Goal: Transaction & Acquisition: Book appointment/travel/reservation

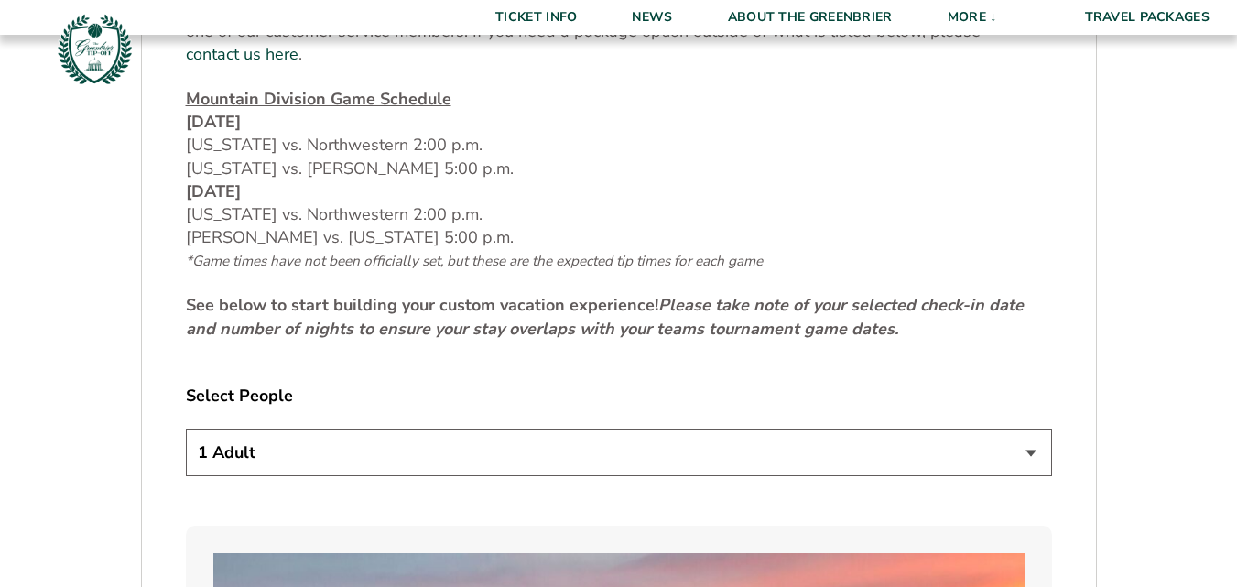
scroll to position [769, 0]
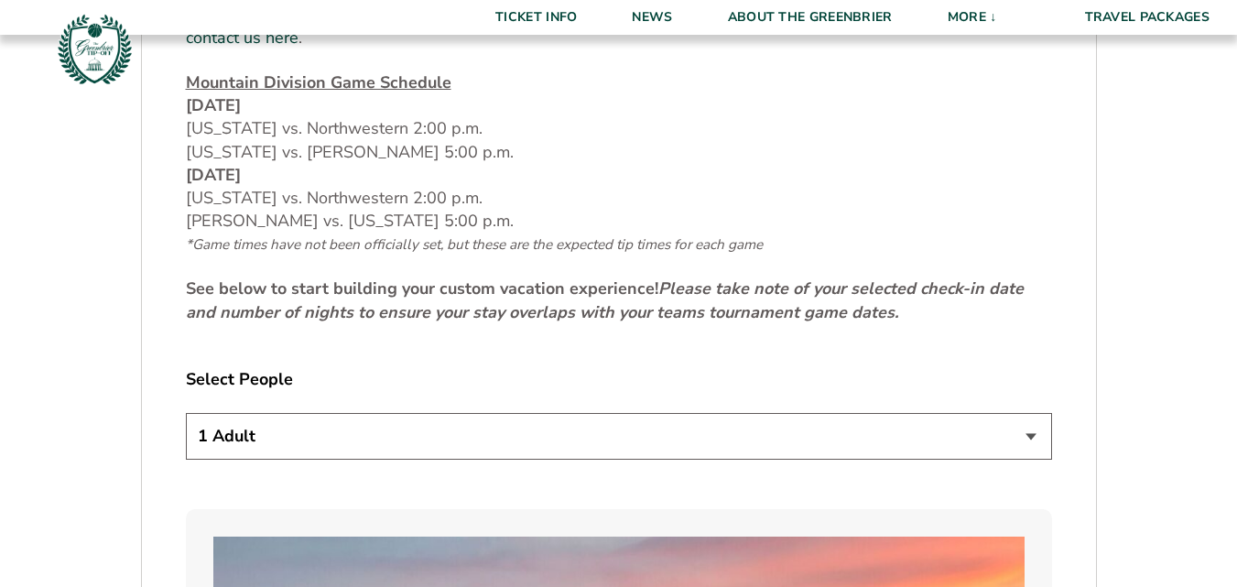
click at [1033, 413] on select "1 Adult 2 Adults 3 Adults 4 Adults 2 Adults + 1 Child 2 Adults + 2 Children 2 A…" at bounding box center [619, 436] width 866 height 47
select select "2 Adults"
click at [186, 413] on select "1 Adult 2 Adults 3 Adults 4 Adults 2 Adults + 1 Child 2 Adults + 2 Children 2 A…" at bounding box center [619, 436] width 866 height 47
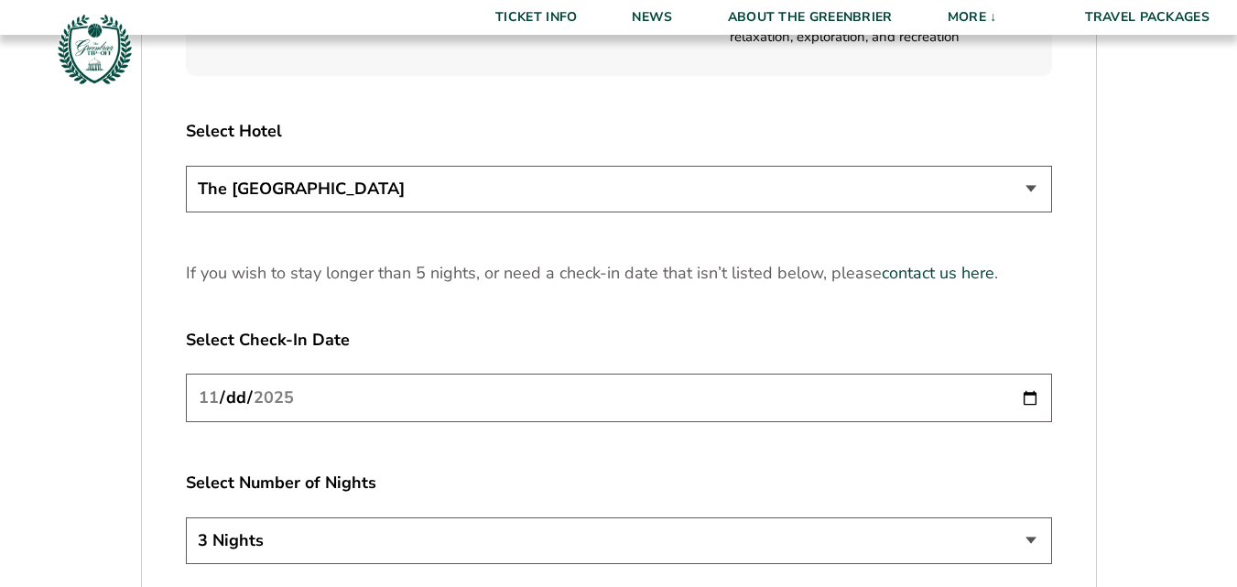
scroll to position [2197, 0]
click at [1029, 164] on select "The [GEOGRAPHIC_DATA]" at bounding box center [619, 187] width 866 height 47
click at [866, 164] on select "The [GEOGRAPHIC_DATA]" at bounding box center [619, 187] width 866 height 47
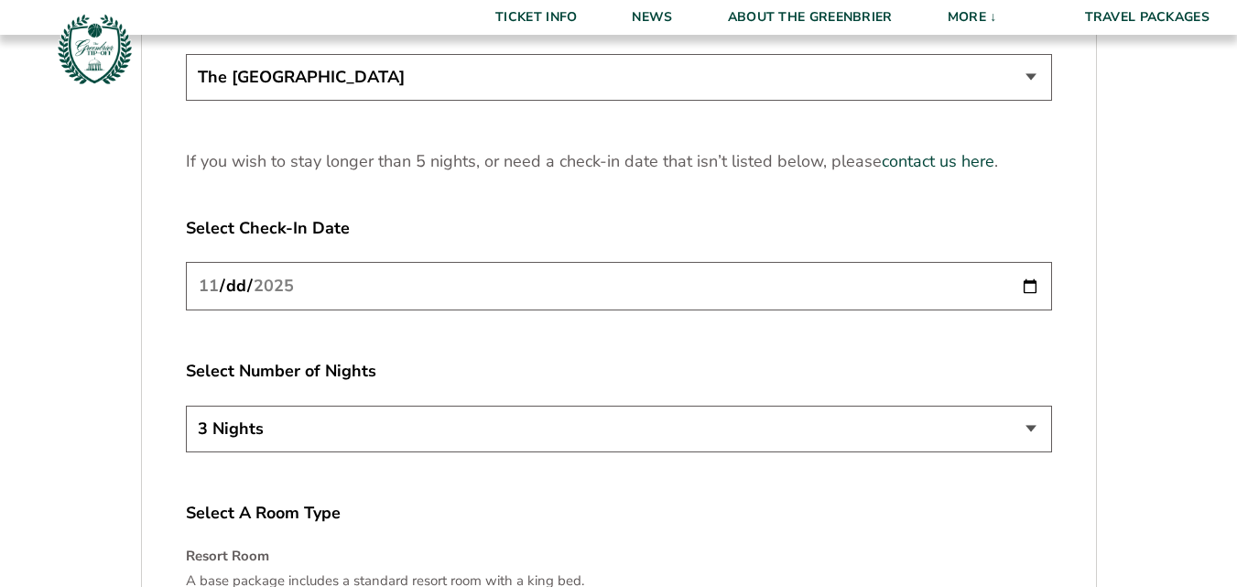
scroll to position [2392, 0]
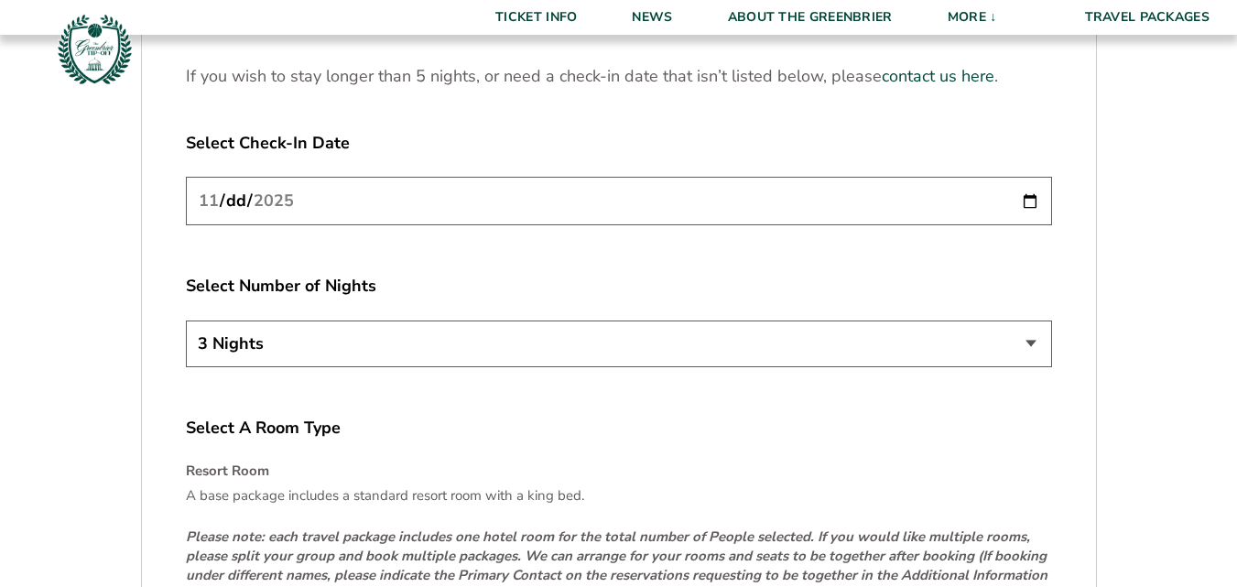
click at [1032, 179] on input "[DATE]" at bounding box center [619, 201] width 866 height 49
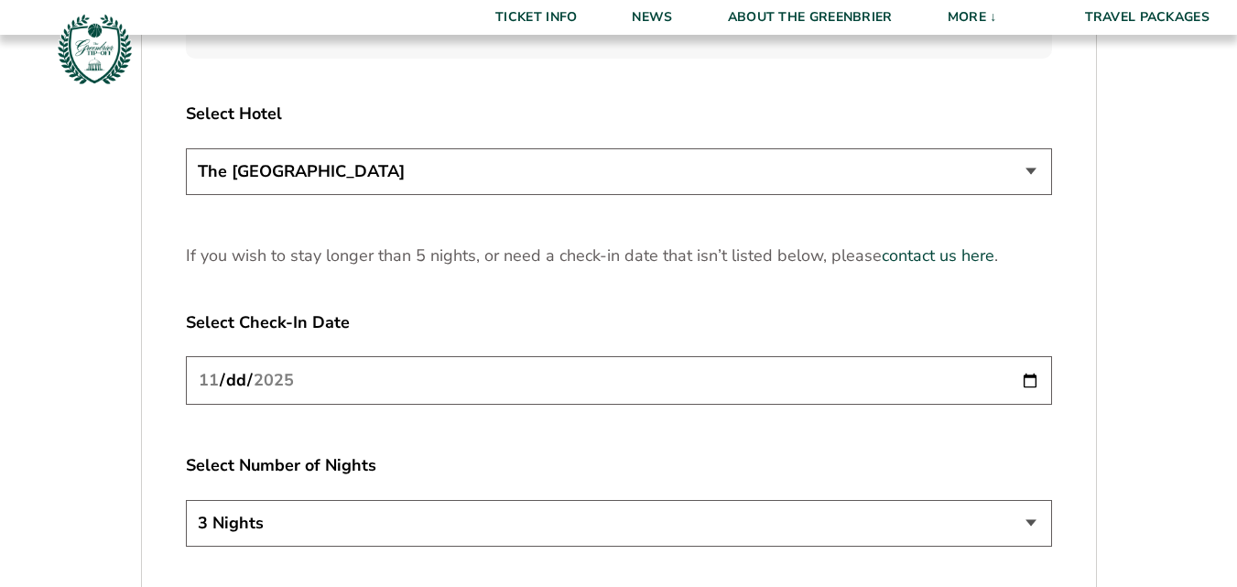
scroll to position [2209, 0]
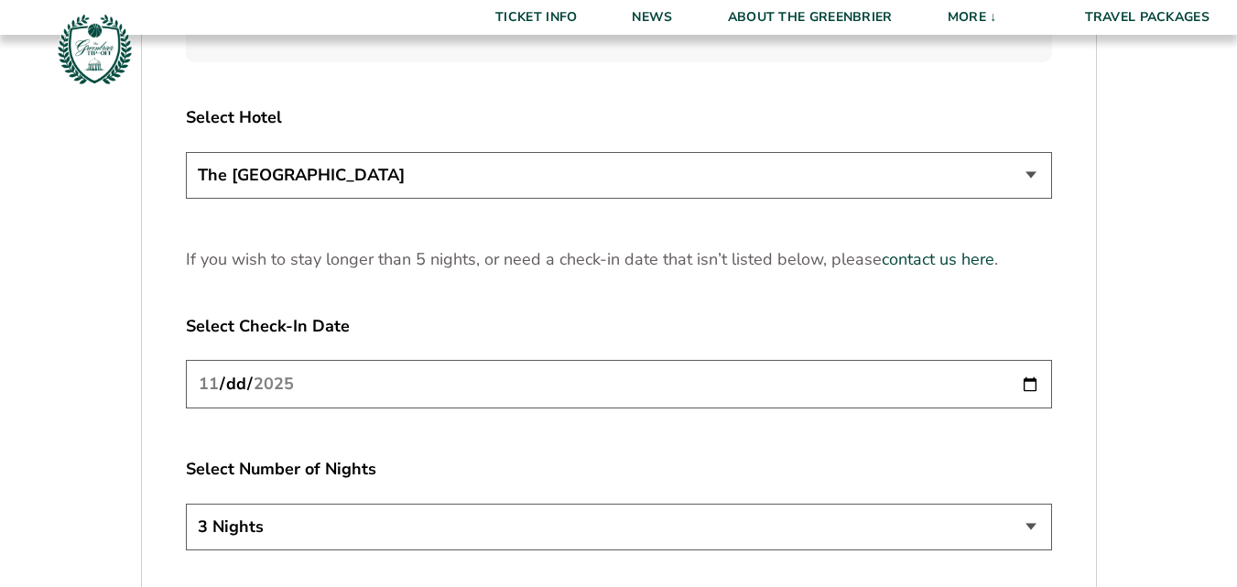
click at [1030, 362] on input "[DATE]" at bounding box center [619, 384] width 866 height 49
click at [1034, 504] on select "3 Nights 4 Nights 5 Nights" at bounding box center [619, 527] width 866 height 47
click at [917, 508] on select "3 Nights 4 Nights 5 Nights" at bounding box center [619, 527] width 866 height 47
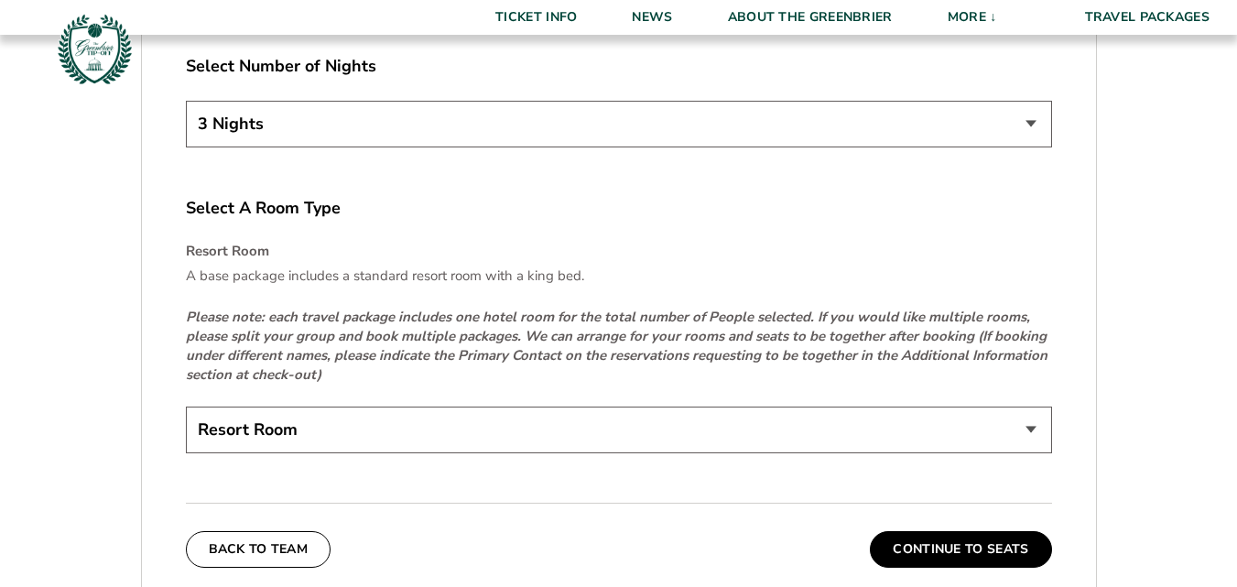
scroll to position [2649, 0]
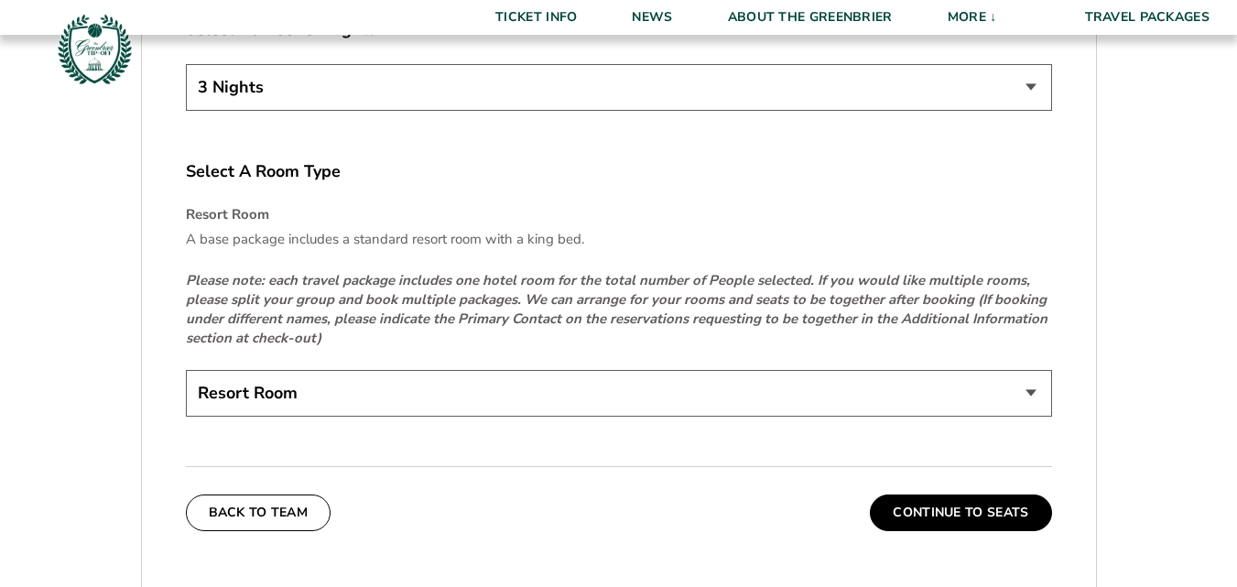
click at [1030, 370] on select "Resort Room" at bounding box center [619, 393] width 866 height 47
click at [186, 370] on select "Resort Room" at bounding box center [619, 393] width 866 height 47
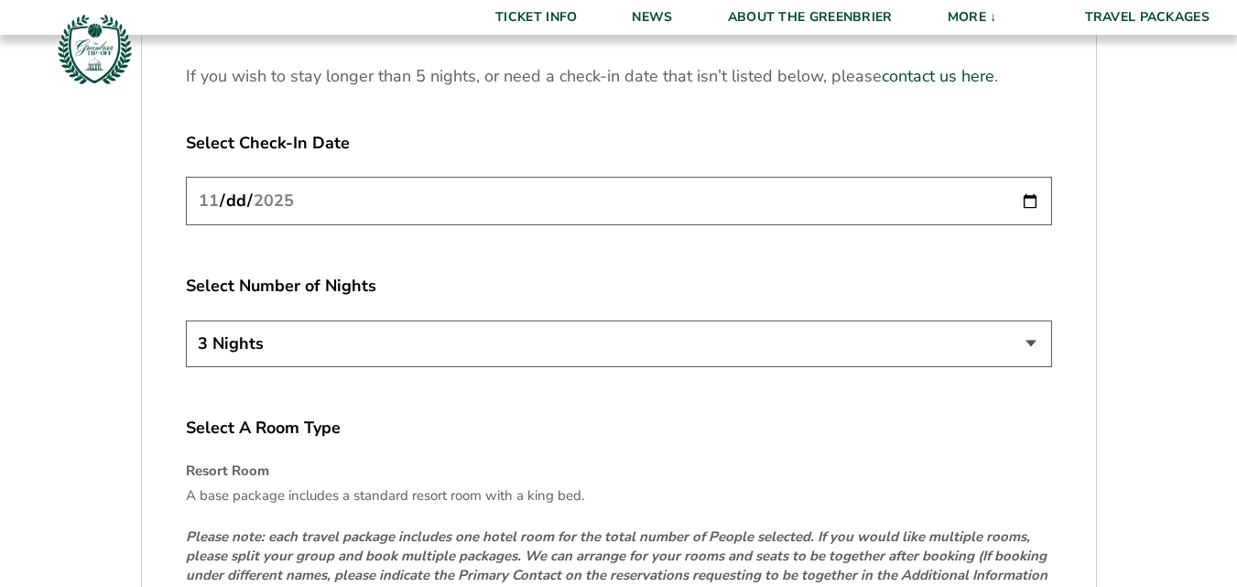
scroll to position [2331, 0]
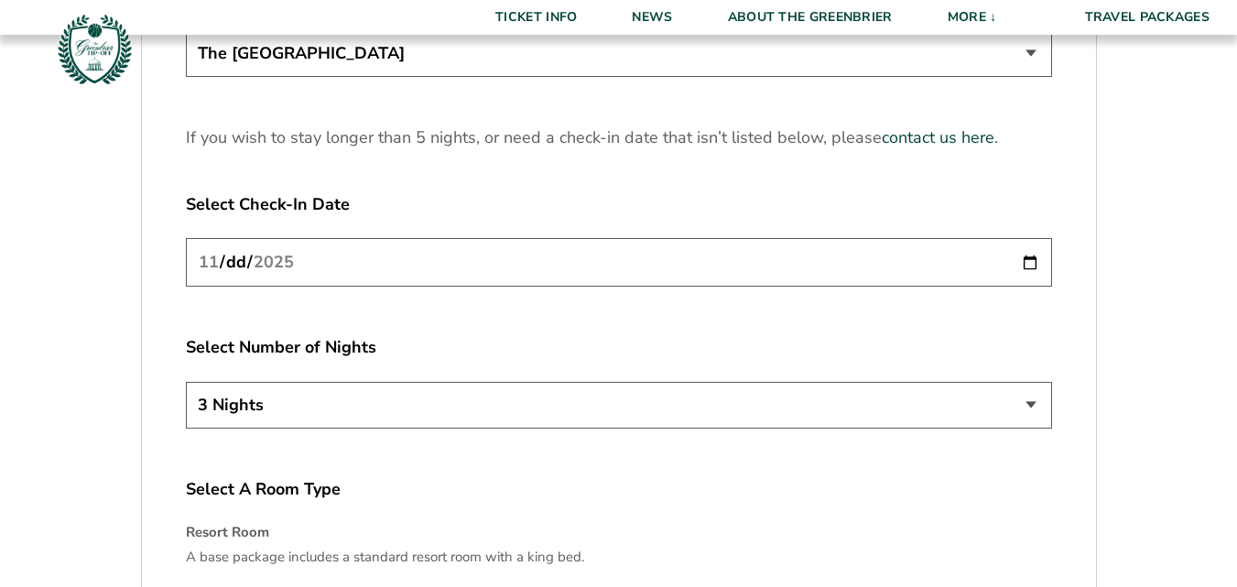
click at [235, 238] on input "[DATE]" at bounding box center [619, 262] width 866 height 49
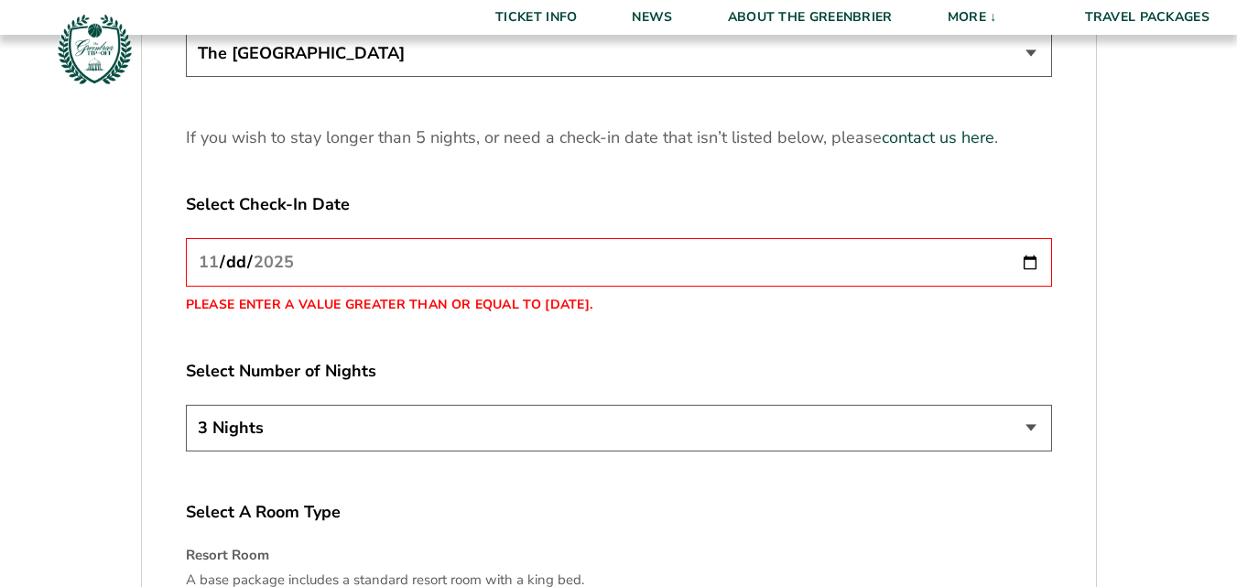
click at [1030, 238] on input "2025-11-02" at bounding box center [619, 262] width 866 height 49
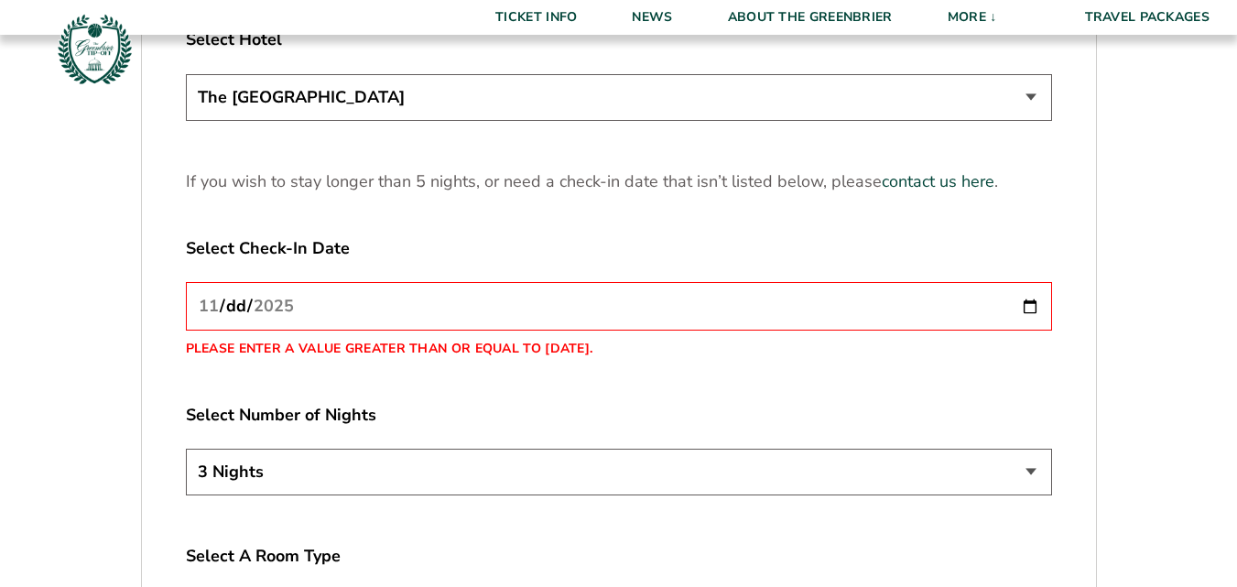
scroll to position [2271, 0]
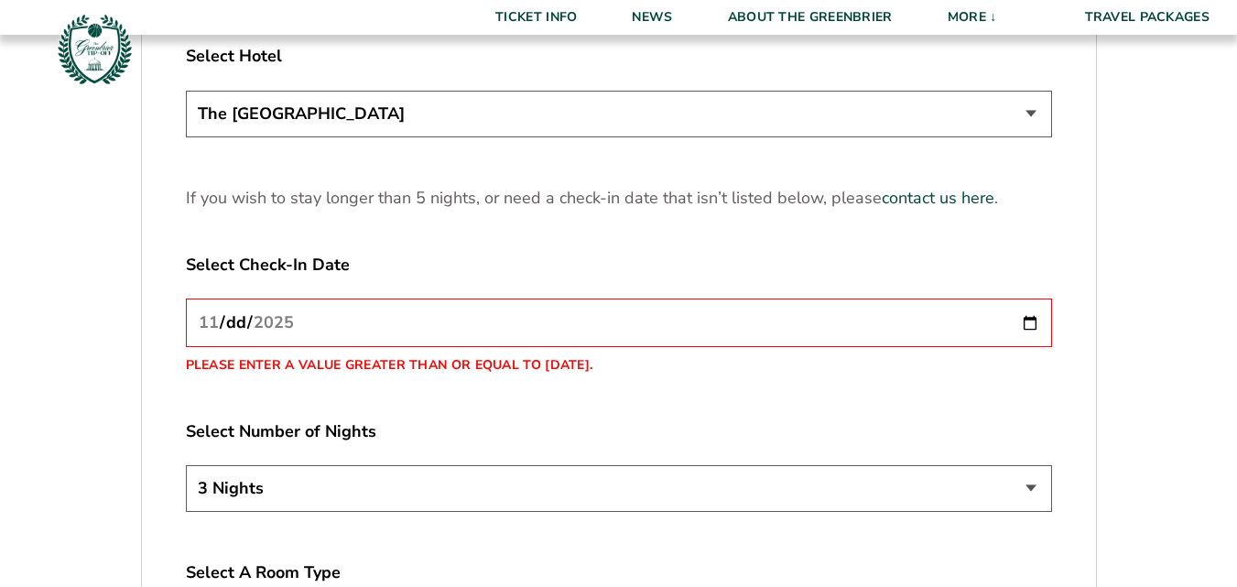
click at [244, 298] on input "[DATE]" at bounding box center [619, 322] width 866 height 49
click at [1032, 298] on input "[DATE]" at bounding box center [619, 322] width 866 height 49
type input "[DATE]"
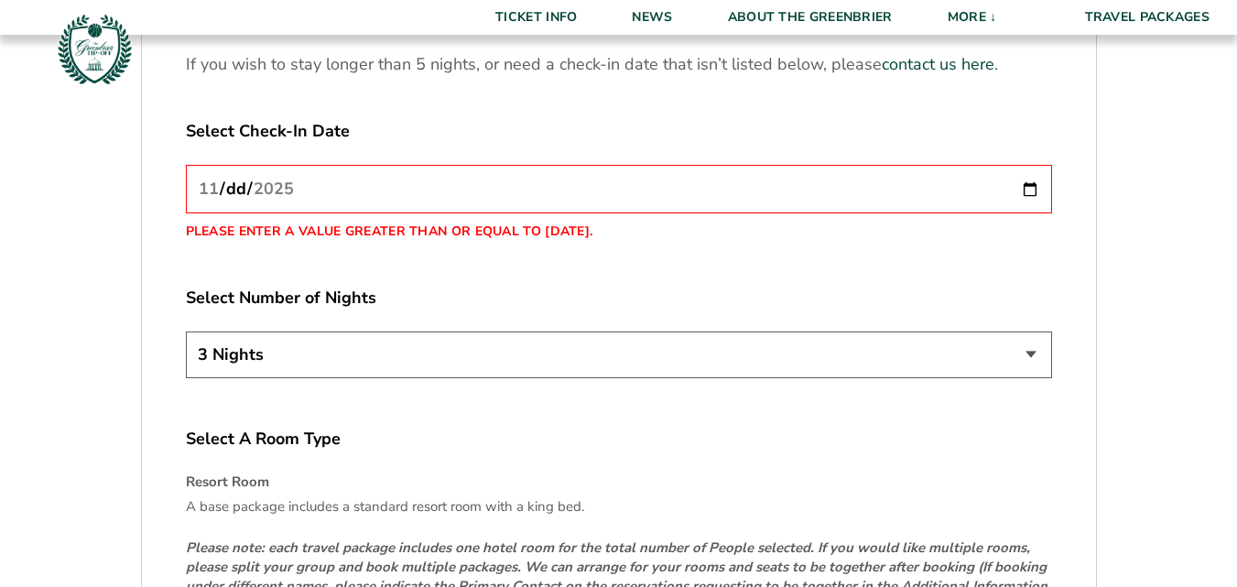
scroll to position [2368, 0]
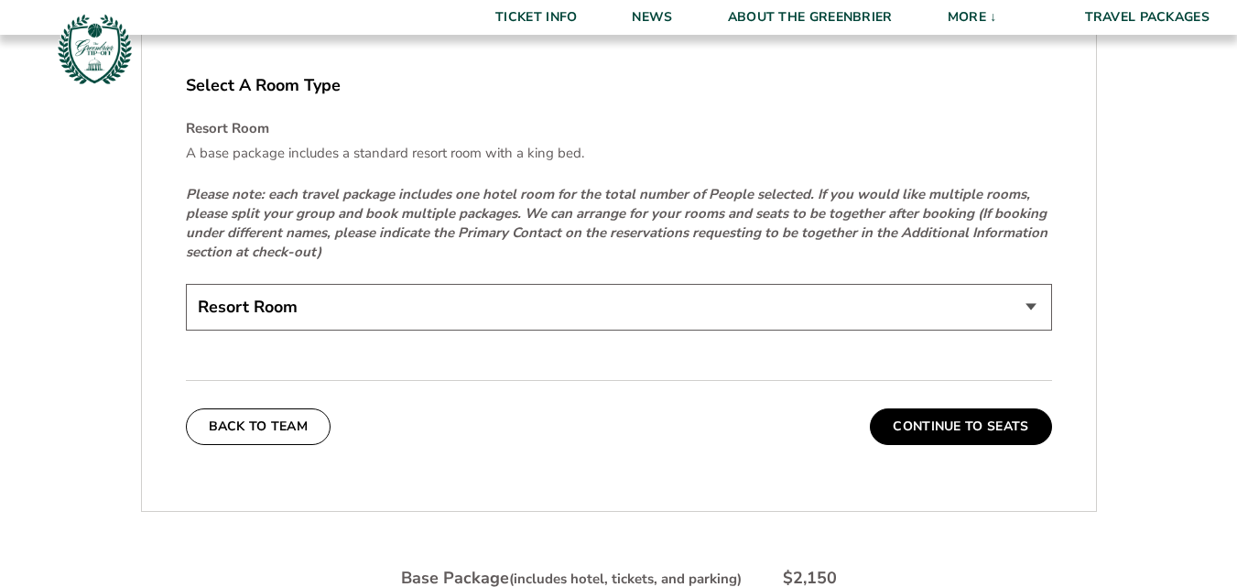
scroll to position [2869, 0]
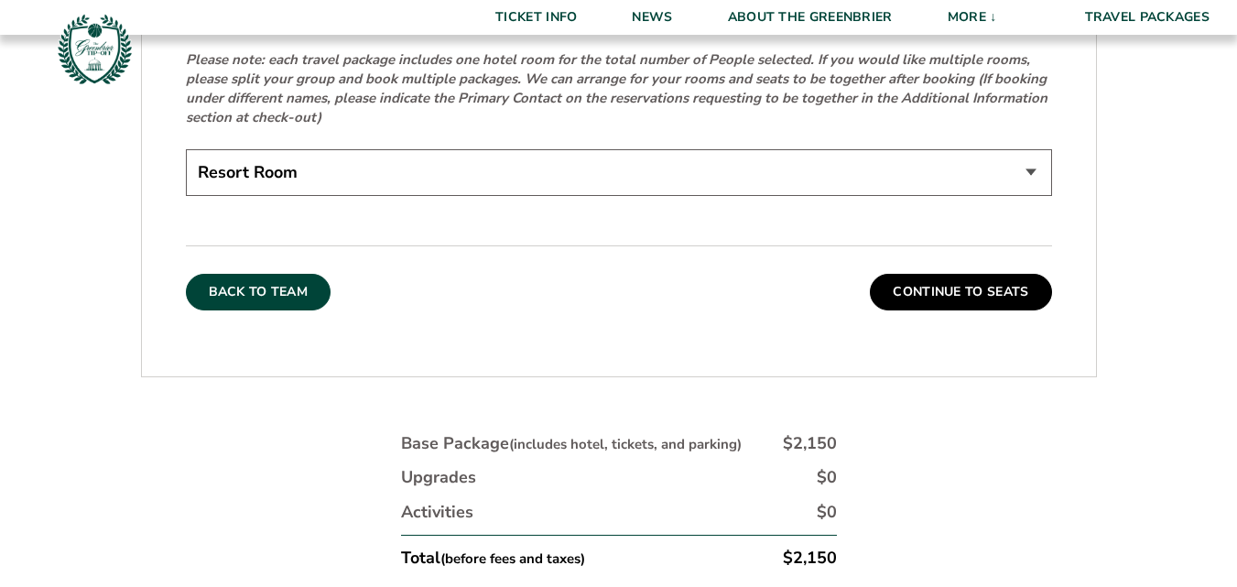
click at [247, 274] on button "Back To Team" at bounding box center [259, 292] width 146 height 37
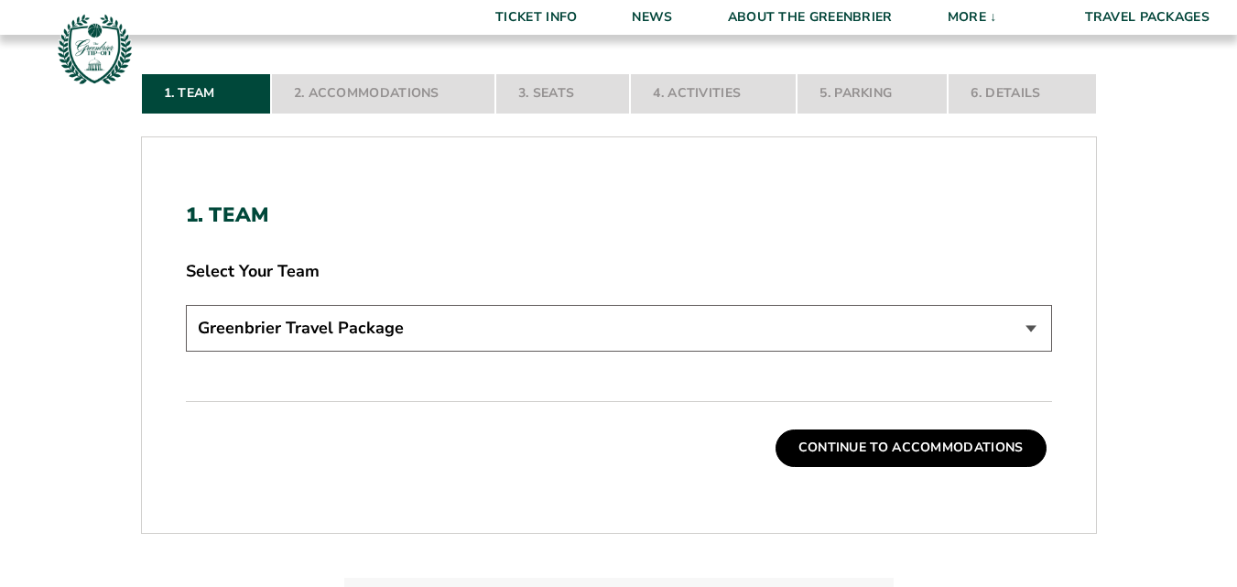
scroll to position [423, 0]
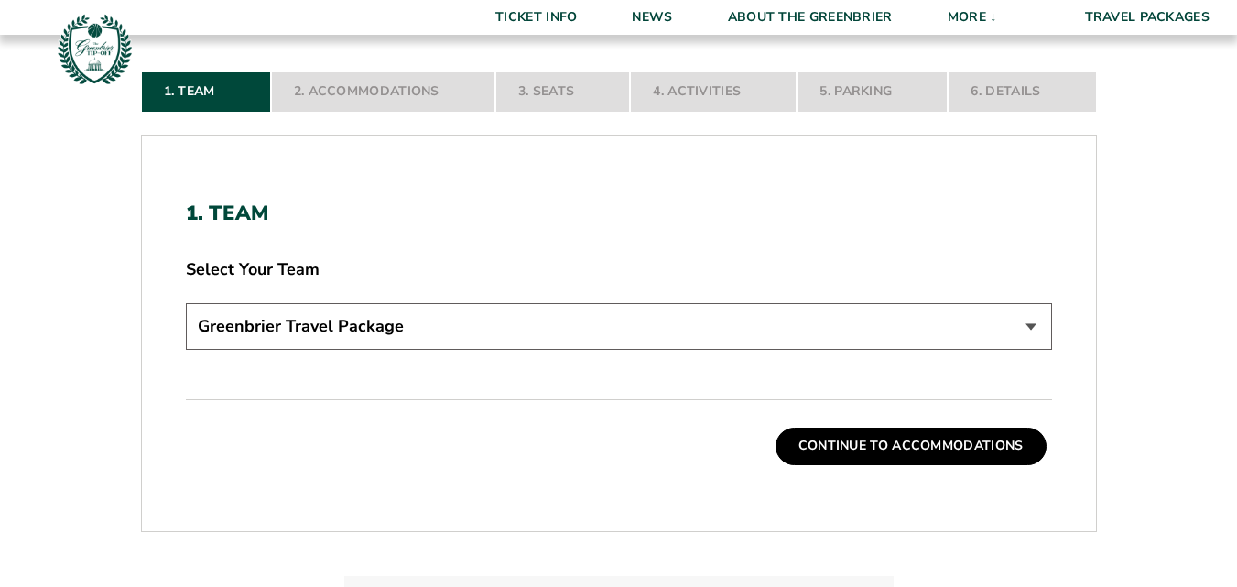
click at [1032, 329] on select "Greenbrier Travel Package" at bounding box center [619, 326] width 866 height 47
click at [613, 318] on select "Greenbrier Travel Package" at bounding box center [619, 326] width 866 height 47
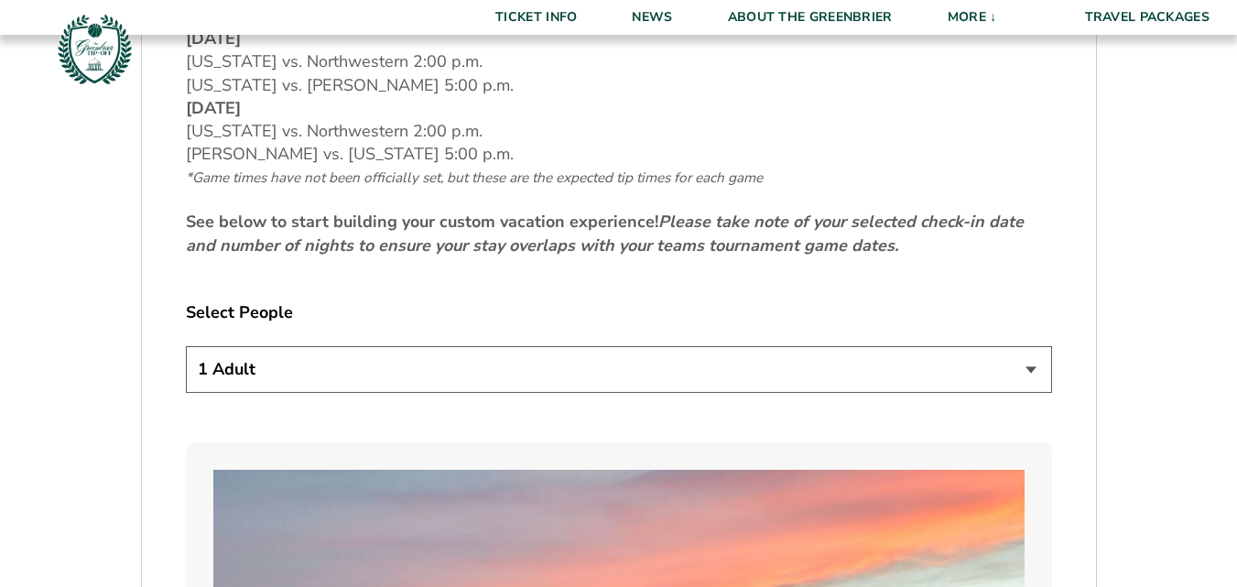
scroll to position [853, 0]
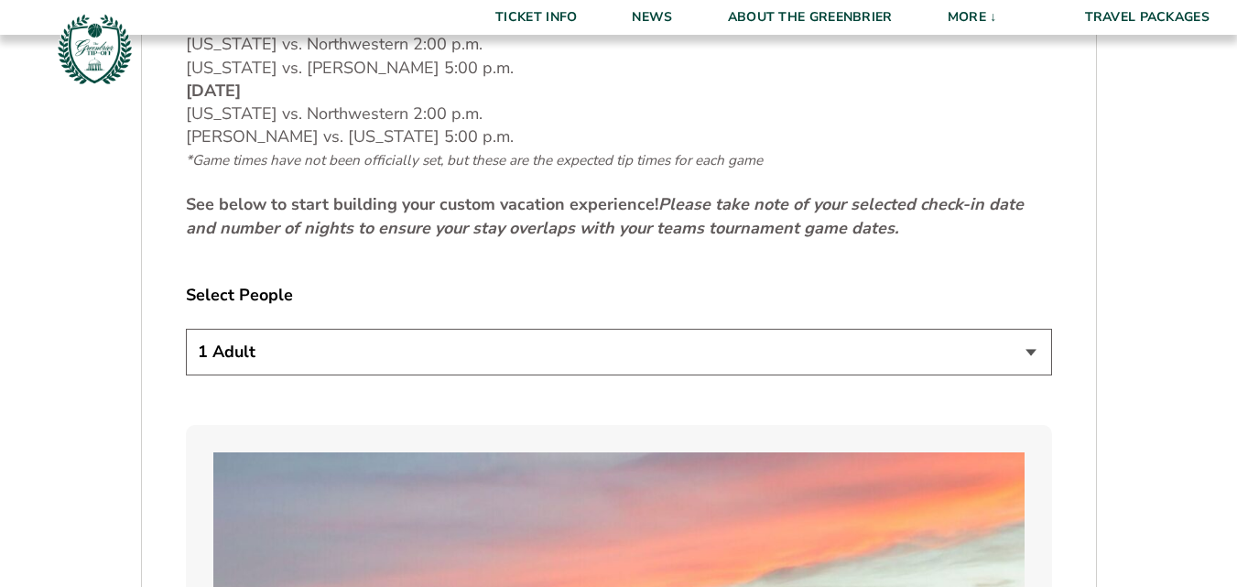
click at [1030, 329] on select "1 Adult 2 Adults 3 Adults 4 Adults 2 Adults + 1 Child 2 Adults + 2 Children 2 A…" at bounding box center [619, 352] width 866 height 47
select select "2 Adults"
click at [186, 329] on select "1 Adult 2 Adults 3 Adults 4 Adults 2 Adults + 1 Child 2 Adults + 2 Children 2 A…" at bounding box center [619, 352] width 866 height 47
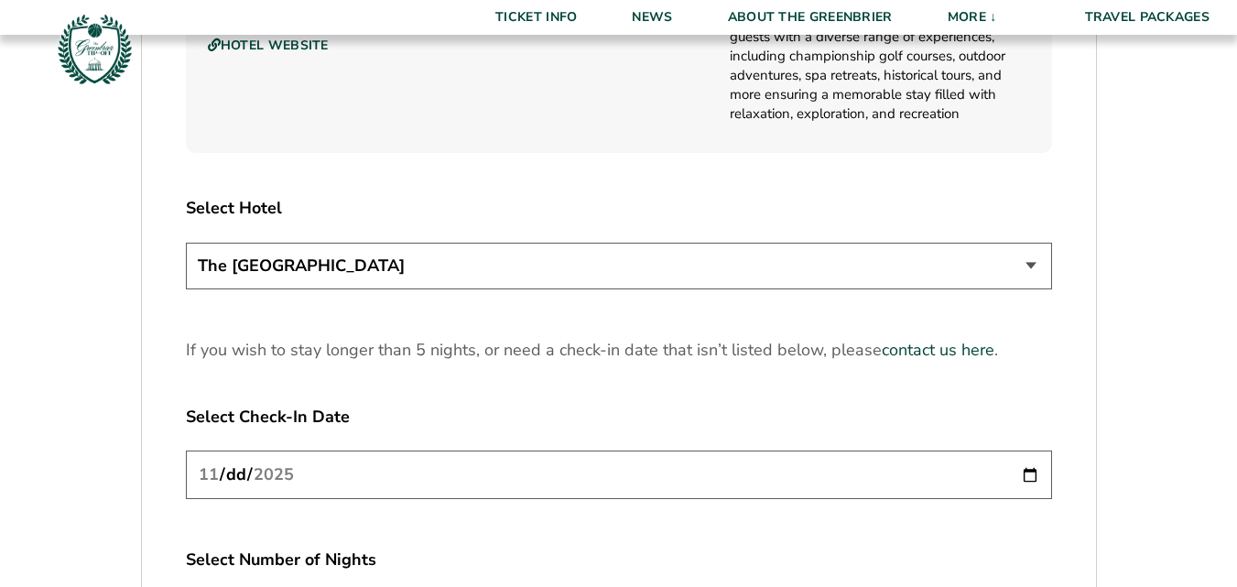
scroll to position [2135, 0]
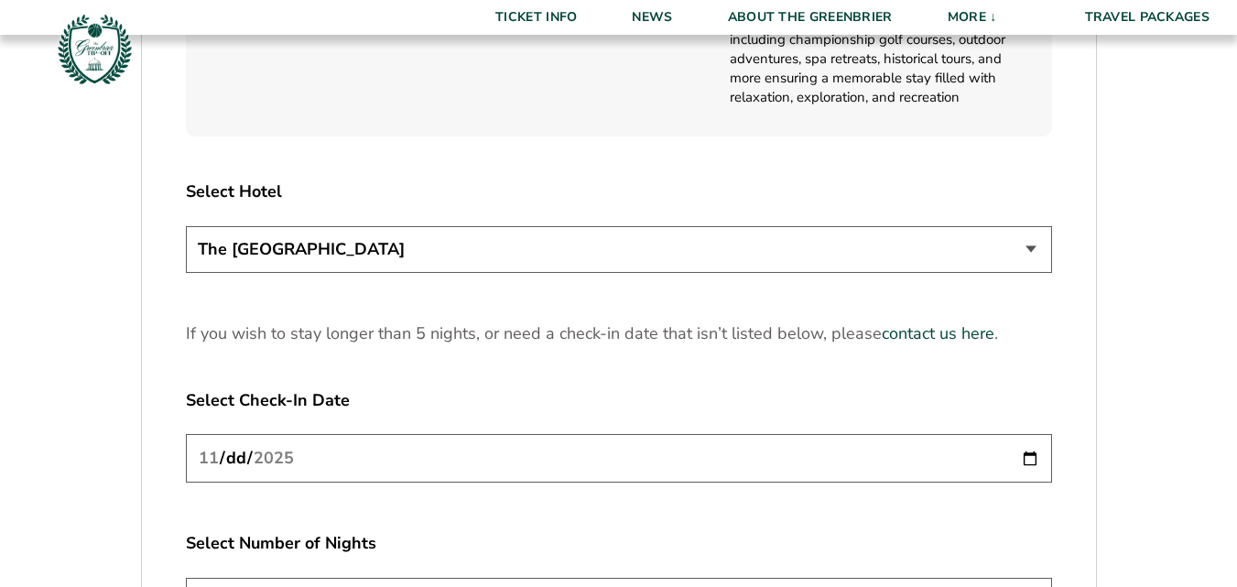
click at [1029, 439] on input "[DATE]" at bounding box center [619, 458] width 866 height 49
type input "[DATE]"
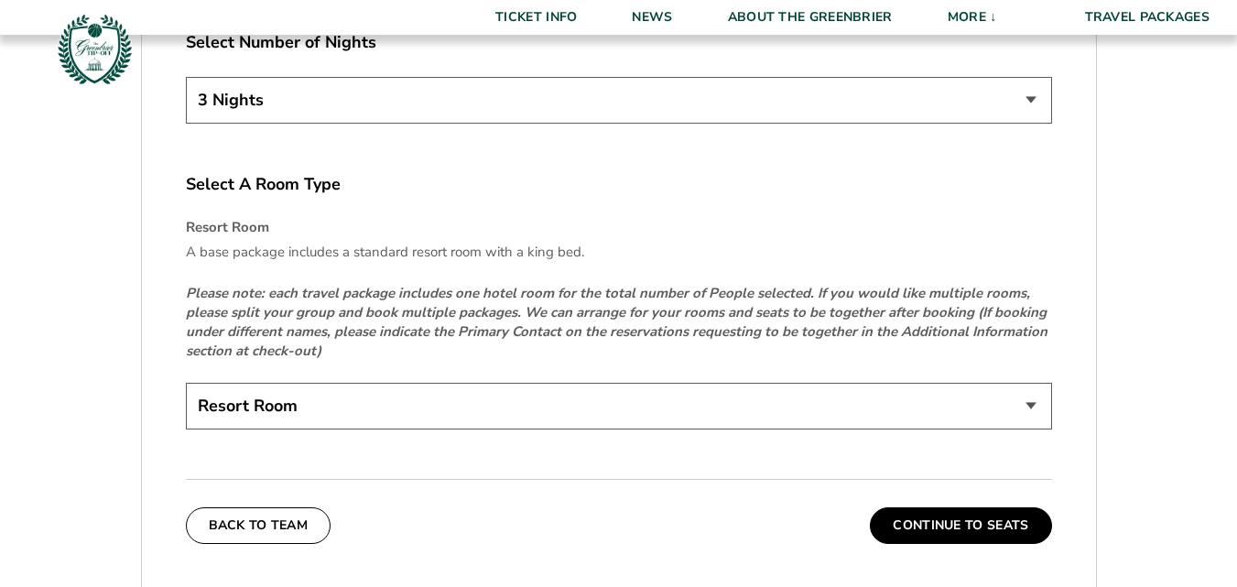
scroll to position [2660, 0]
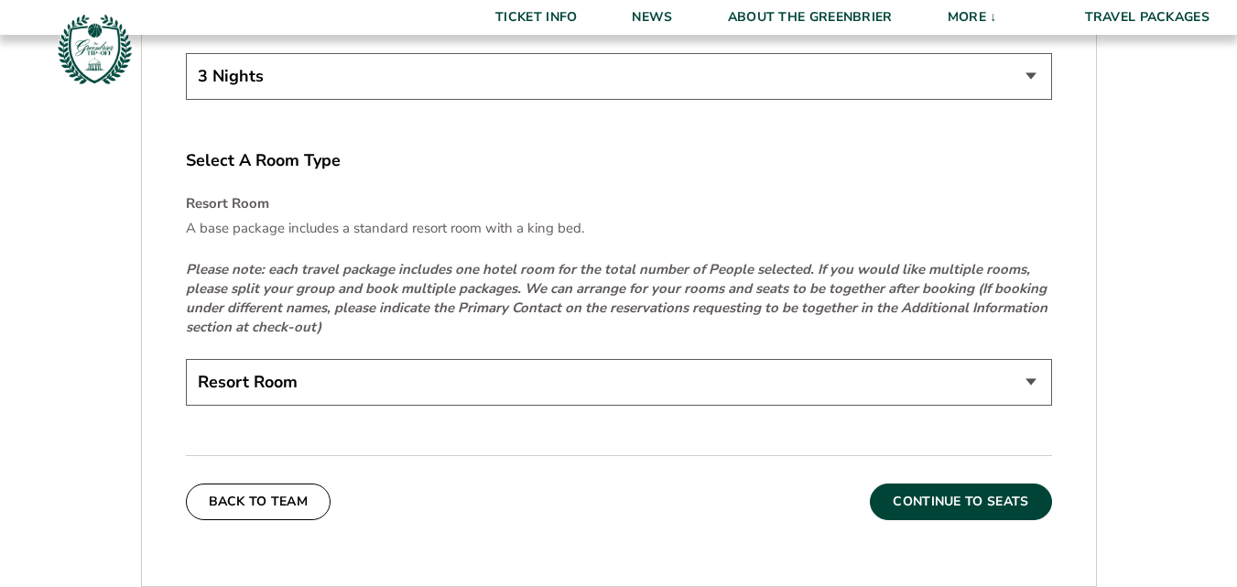
click at [965, 483] on button "Continue To Seats" at bounding box center [960, 501] width 181 height 37
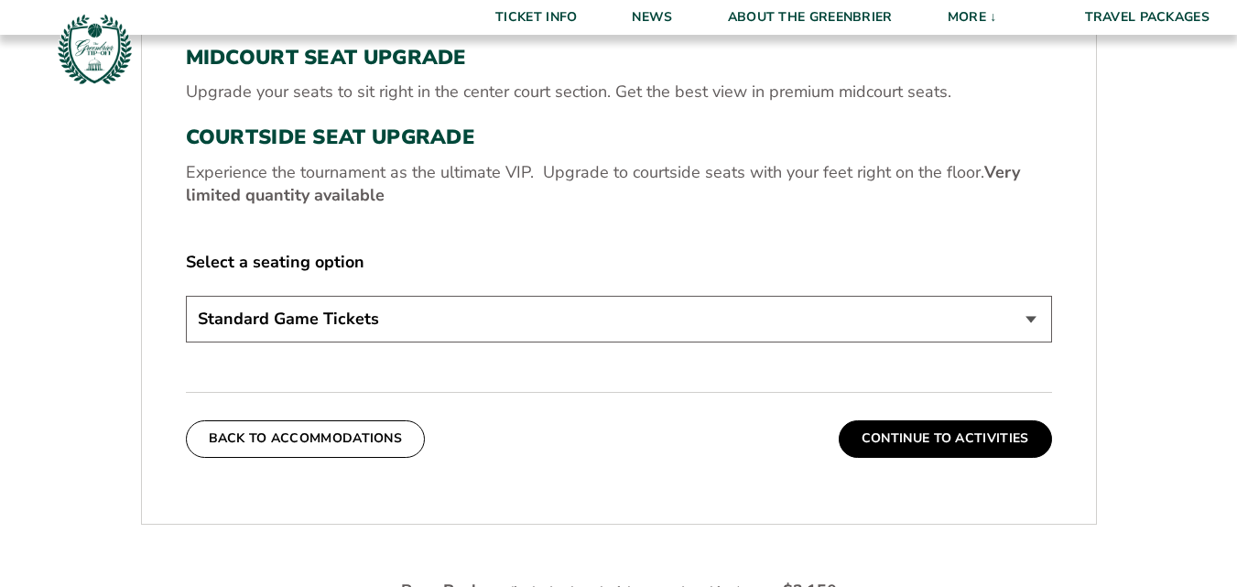
scroll to position [753, 0]
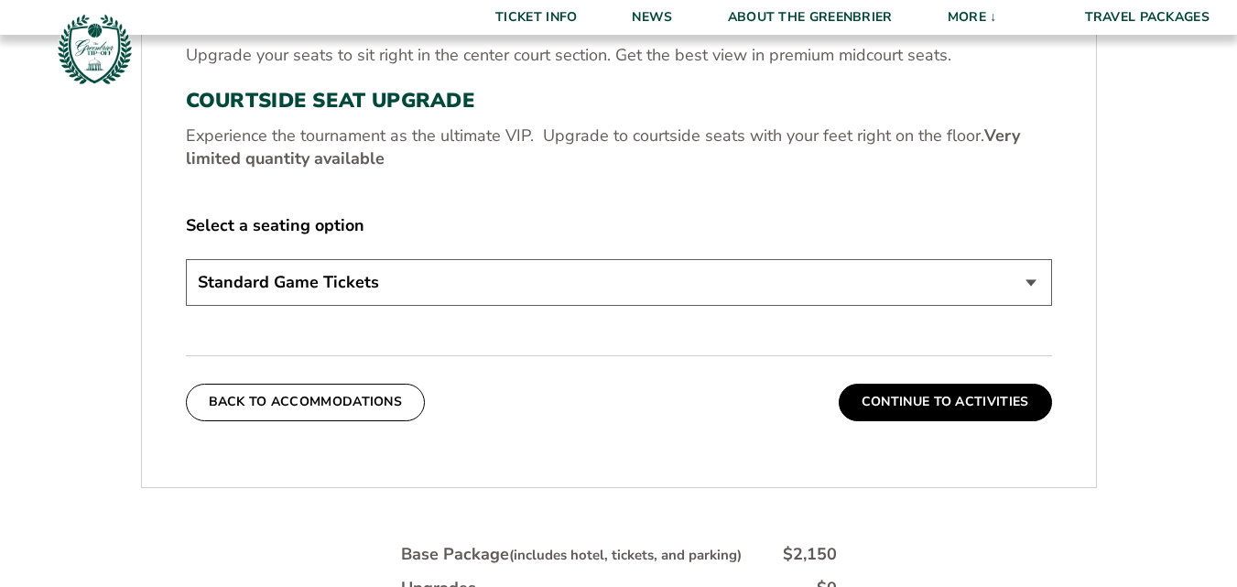
click at [1029, 283] on select "Standard Game Tickets Midcourt Seat Upgrade (+$130 per person) Courtside Seat U…" at bounding box center [619, 282] width 866 height 47
click at [1094, 287] on div "3. Seats Standard Game Tickets Your base package includes a ticket for all four…" at bounding box center [619, 146] width 954 height 637
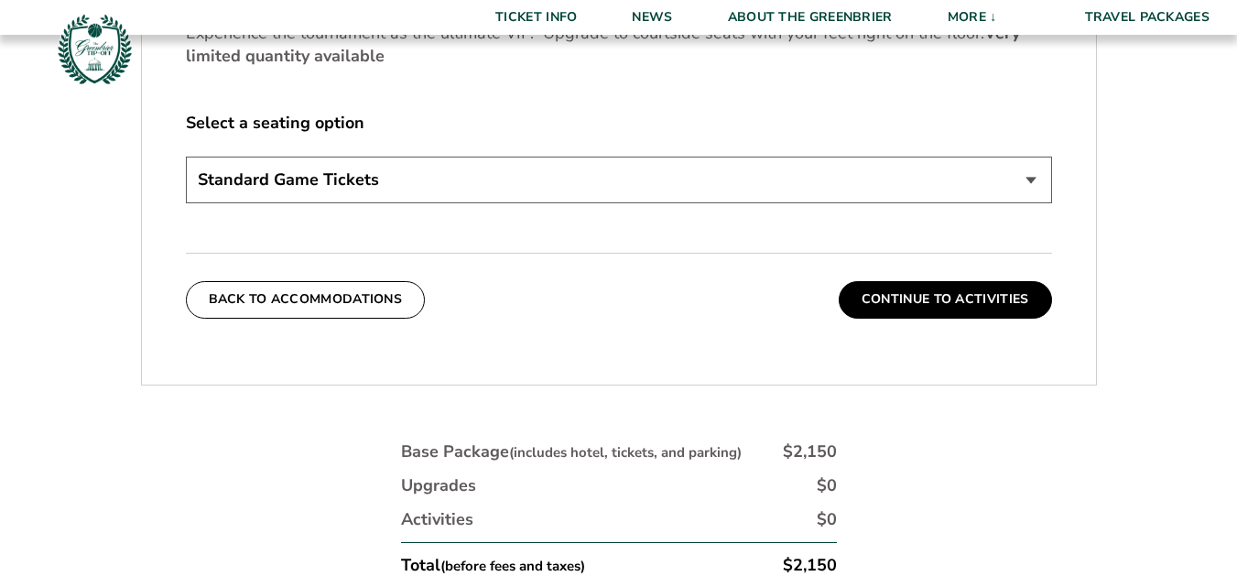
scroll to position [862, 0]
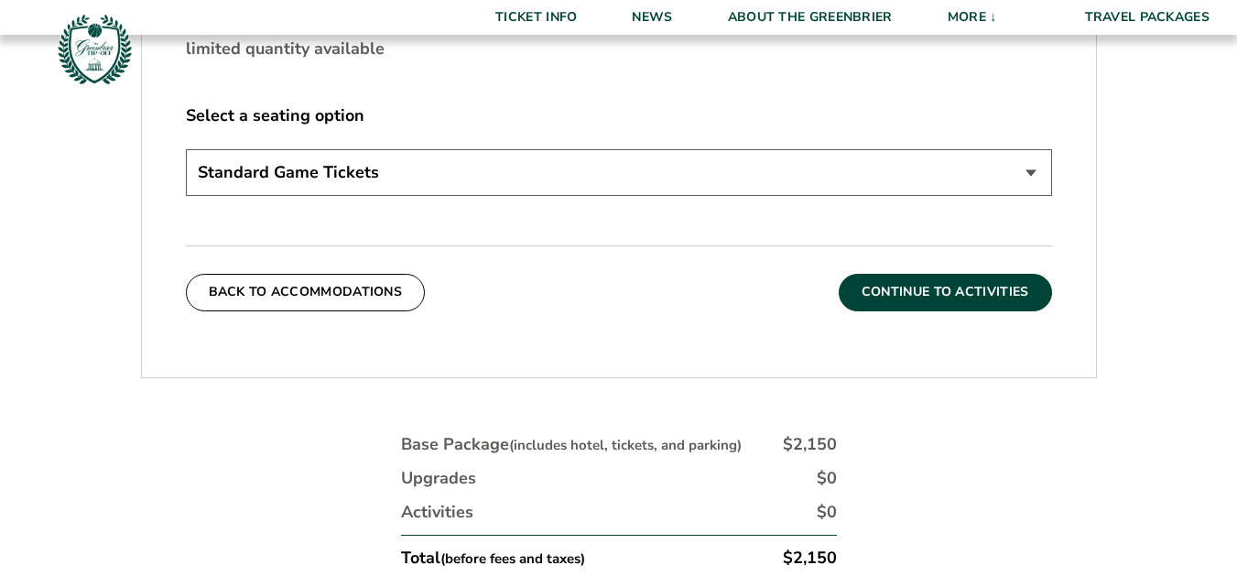
click at [962, 293] on button "Continue To Activities" at bounding box center [945, 292] width 213 height 37
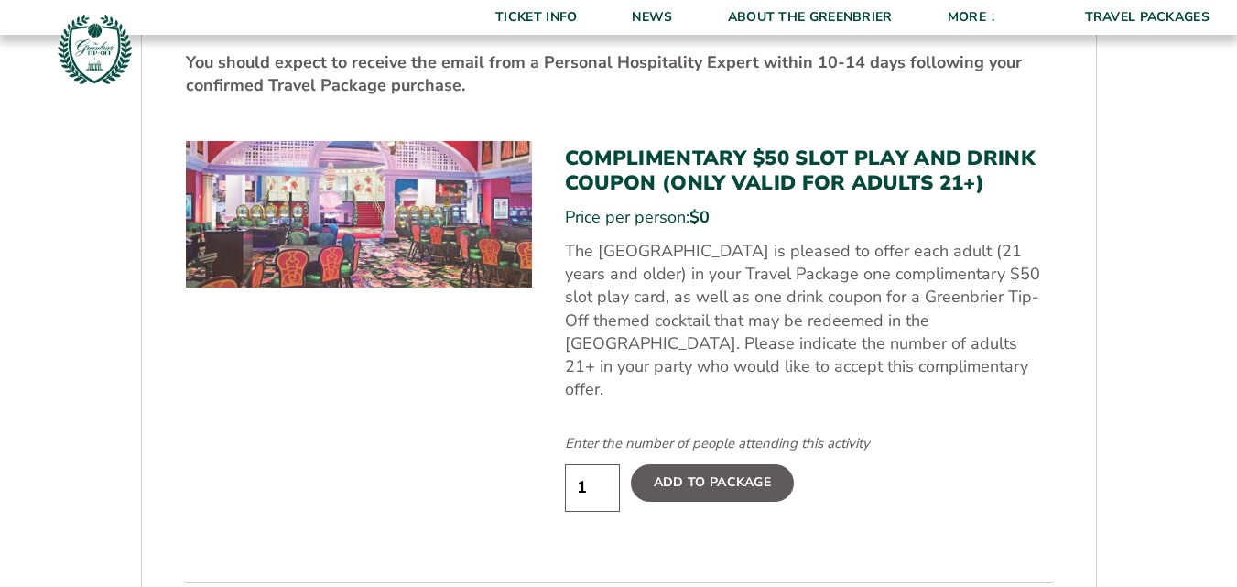
scroll to position [899, 0]
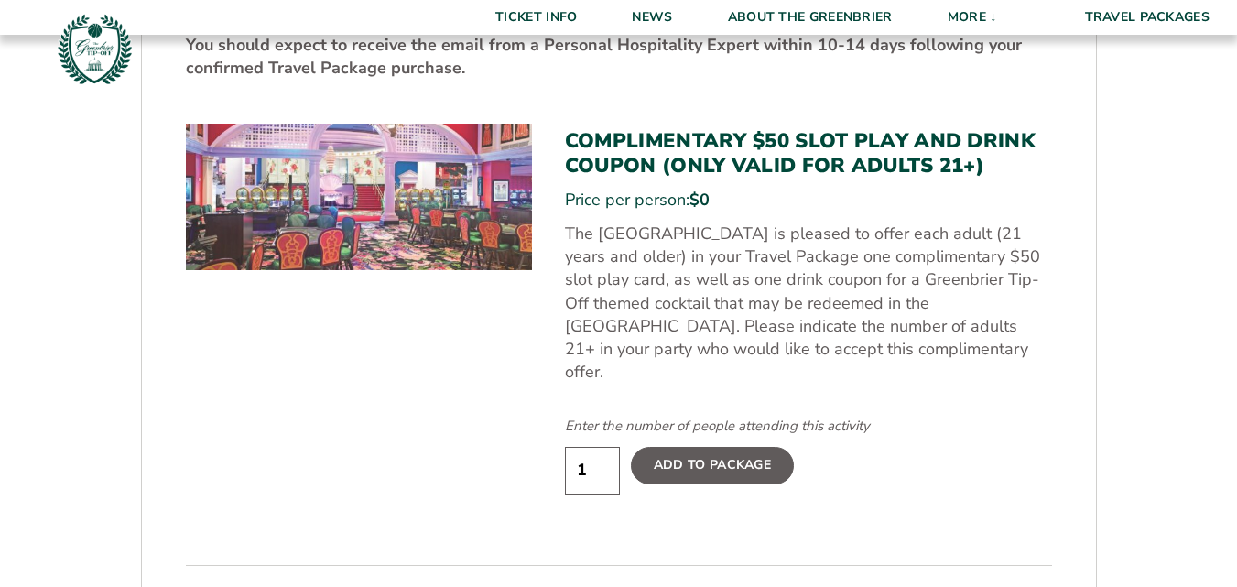
type input "2"
click at [602, 447] on input "2" at bounding box center [592, 470] width 55 height 47
click at [703, 447] on label "Add To Package" at bounding box center [712, 465] width 163 height 37
click at [0, 0] on input "Add To Package" at bounding box center [0, 0] width 0 height 0
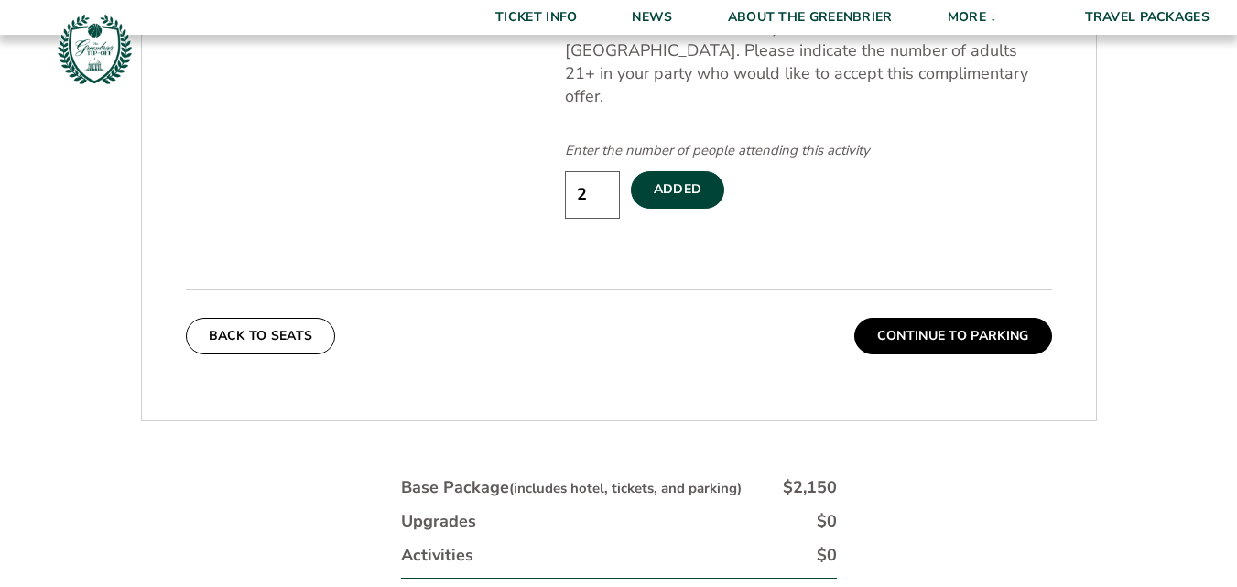
scroll to position [1192, 0]
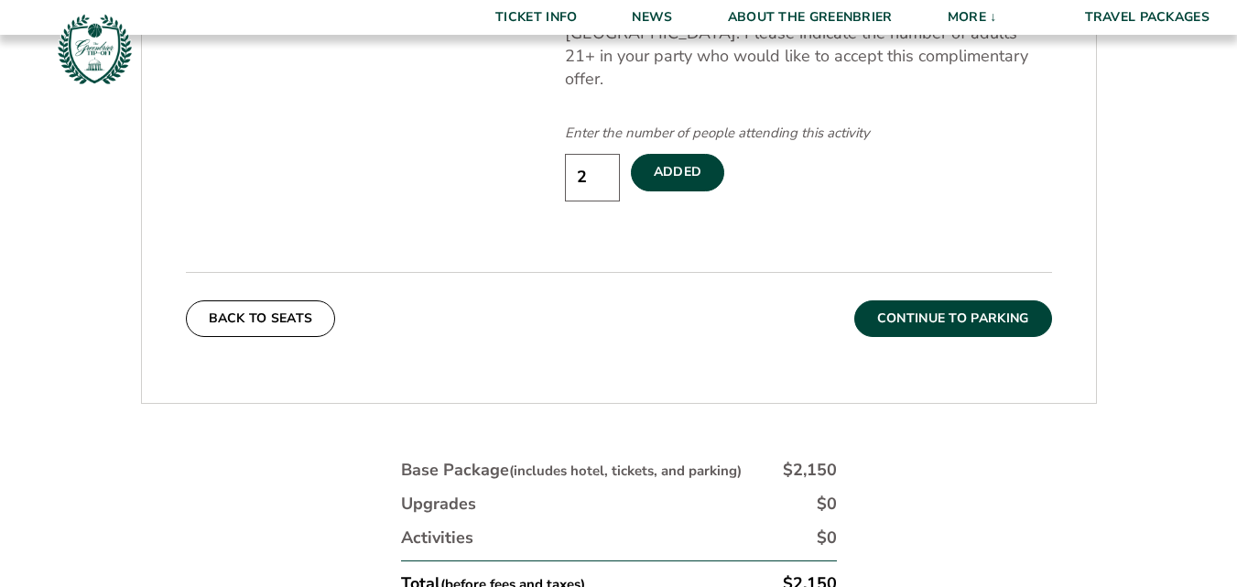
click at [944, 300] on button "Continue To Parking" at bounding box center [953, 318] width 198 height 37
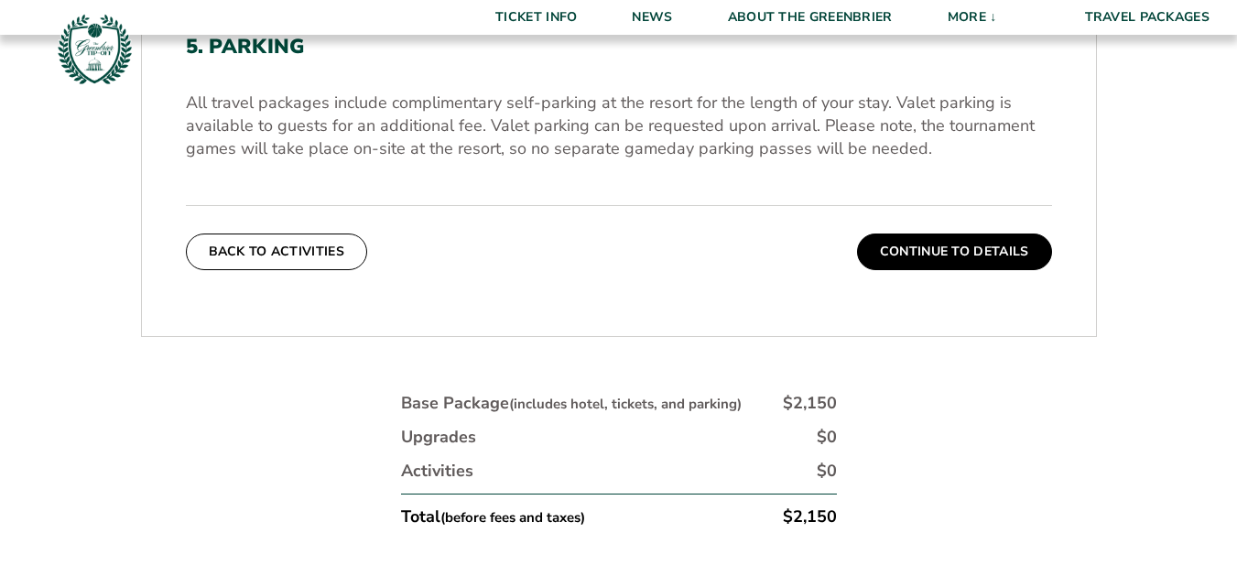
scroll to position [606, 0]
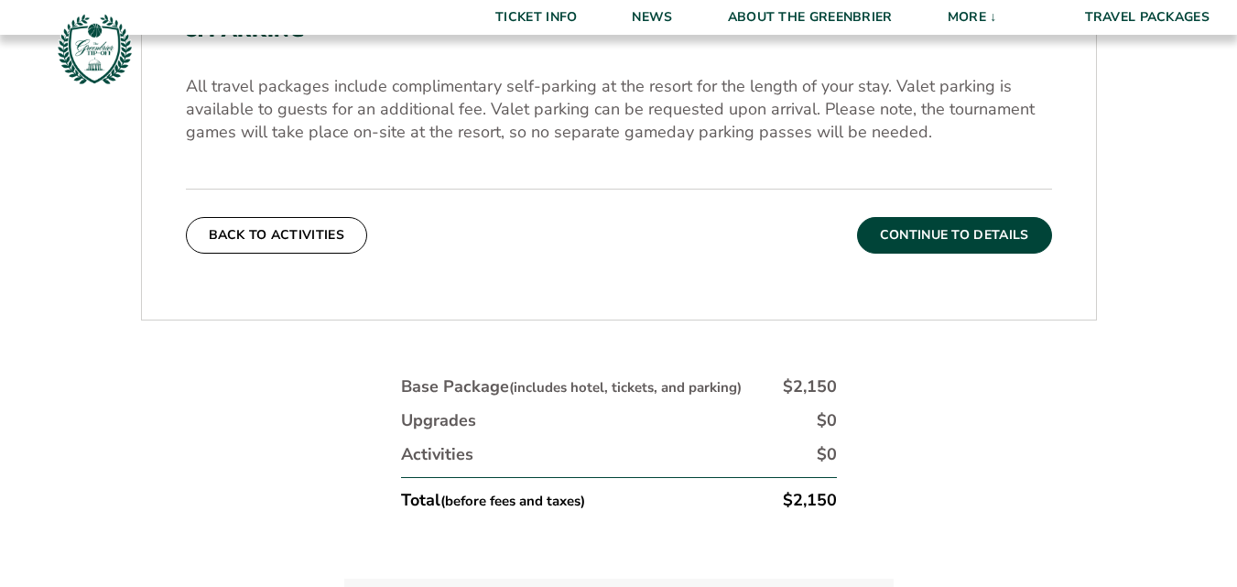
click at [945, 235] on button "Continue To Details" at bounding box center [954, 235] width 195 height 37
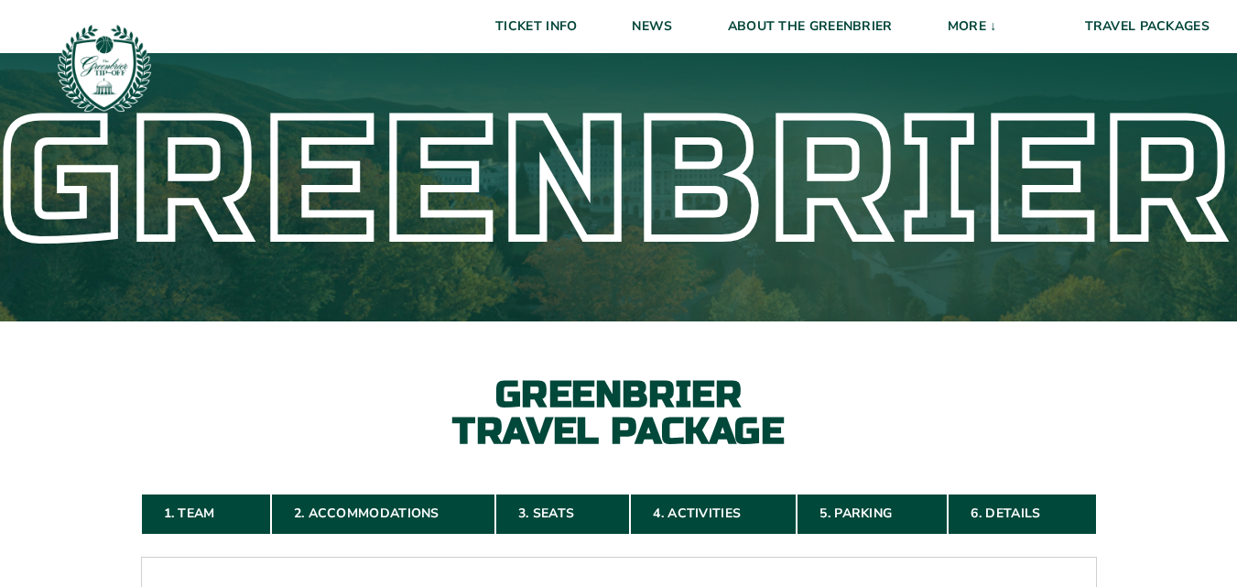
scroll to position [0, 0]
